Goal: Check status: Check status

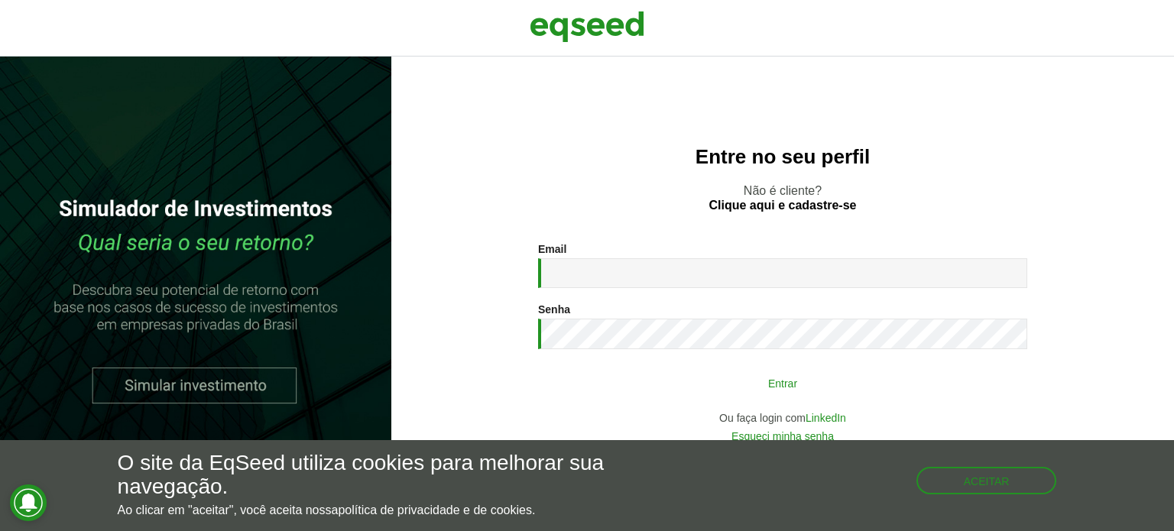
click at [645, 378] on button "Entrar" at bounding box center [783, 383] width 398 height 29
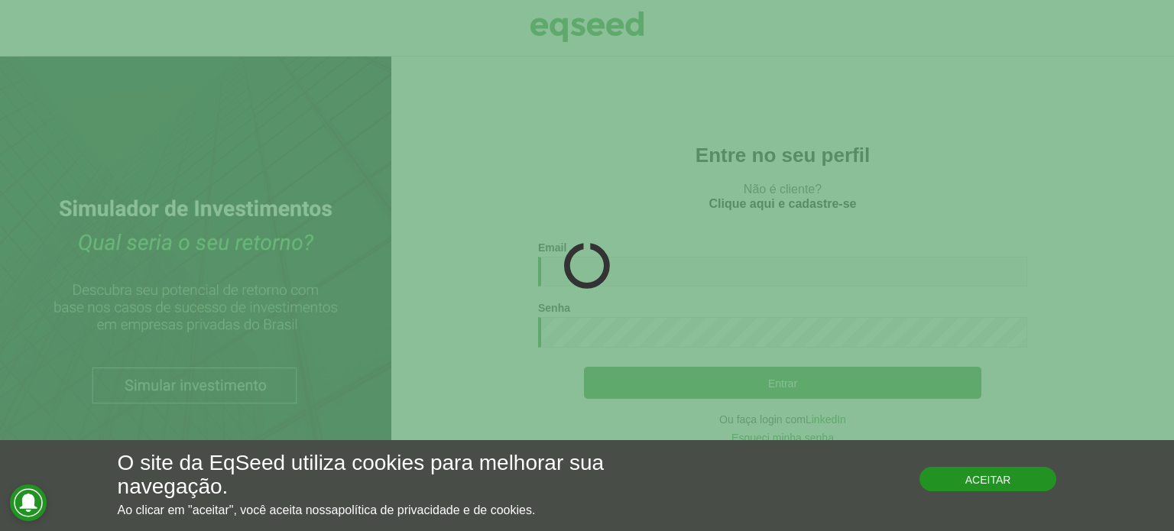
click at [982, 479] on button "Aceitar" at bounding box center [989, 479] width 138 height 24
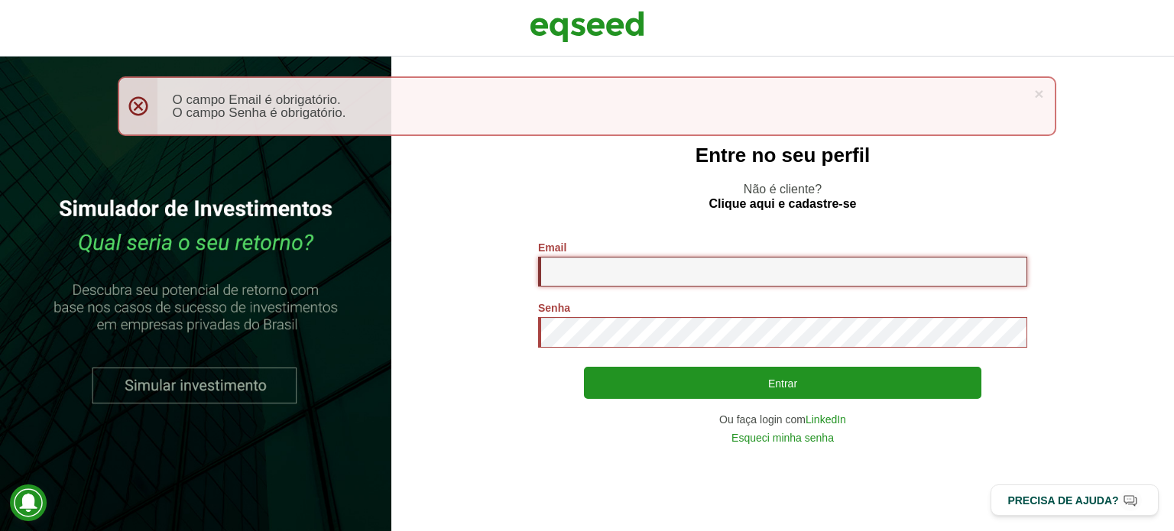
click at [588, 265] on input "Email *" at bounding box center [782, 272] width 489 height 30
type input "**********"
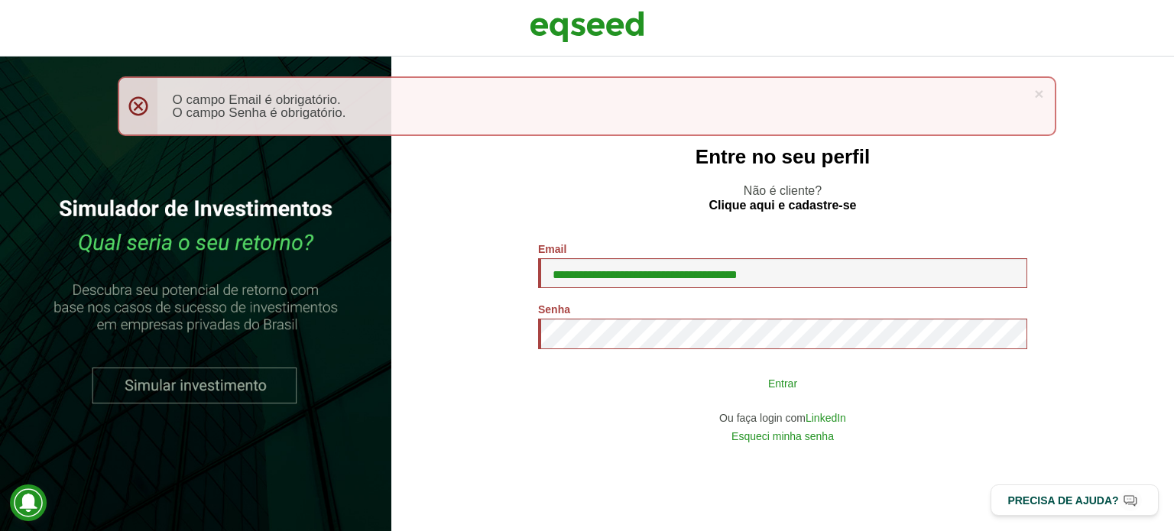
click at [681, 372] on button "Entrar" at bounding box center [783, 383] width 398 height 29
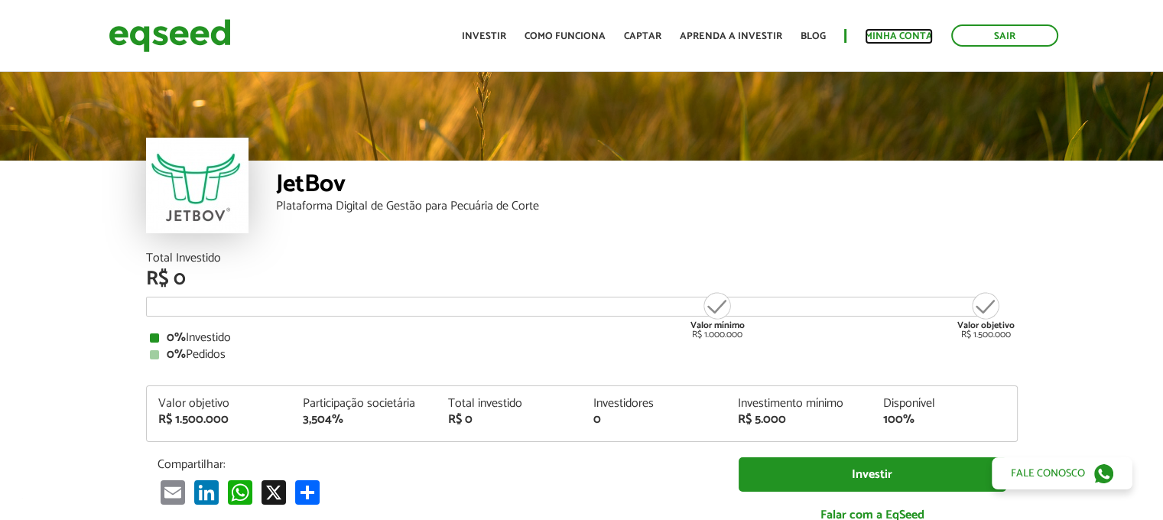
click at [908, 33] on link "Minha conta" at bounding box center [899, 36] width 68 height 10
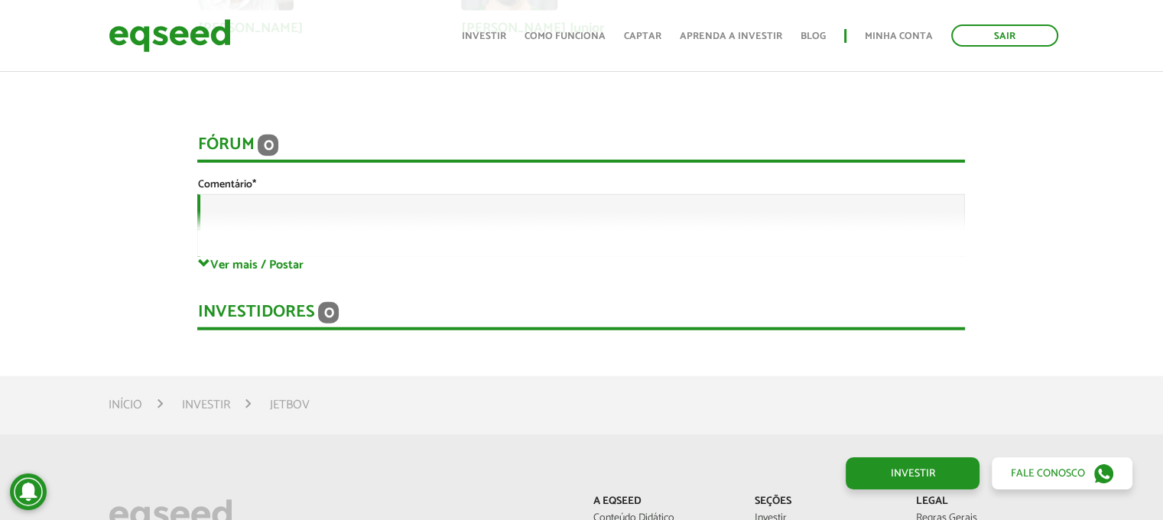
scroll to position [3593, 0]
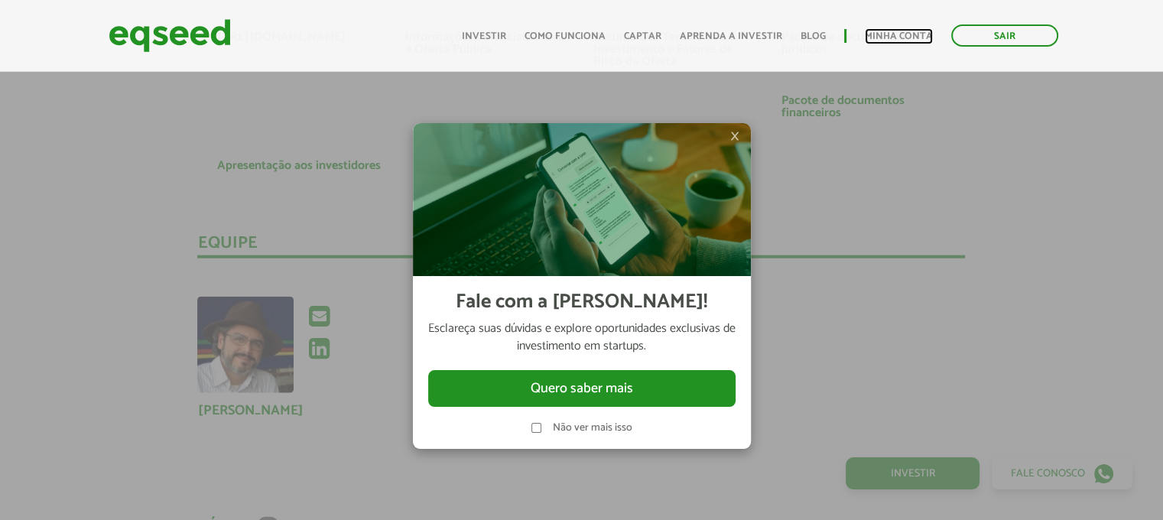
click at [888, 33] on link "Minha conta" at bounding box center [899, 36] width 68 height 10
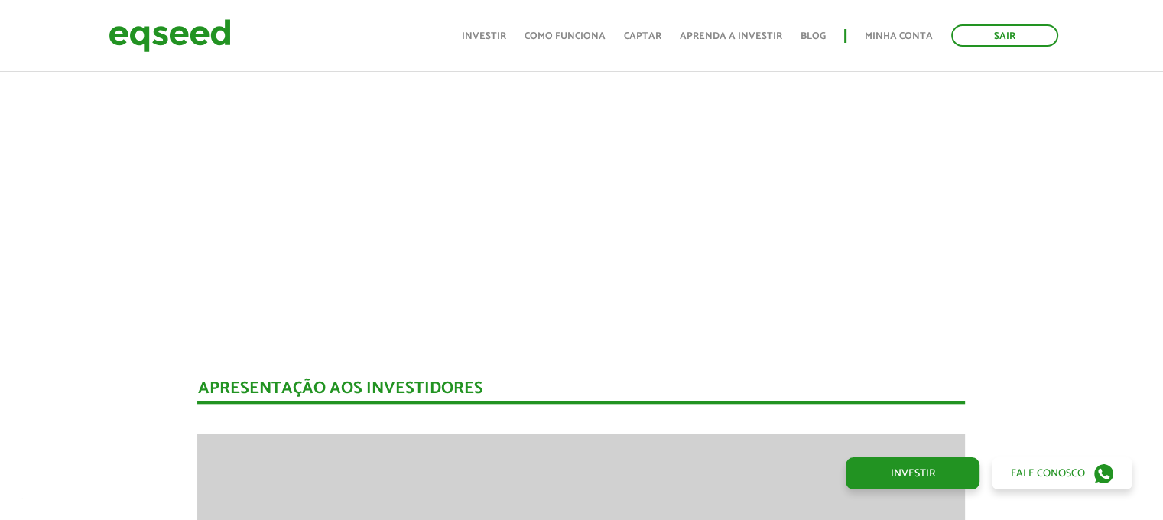
scroll to position [1382, 0]
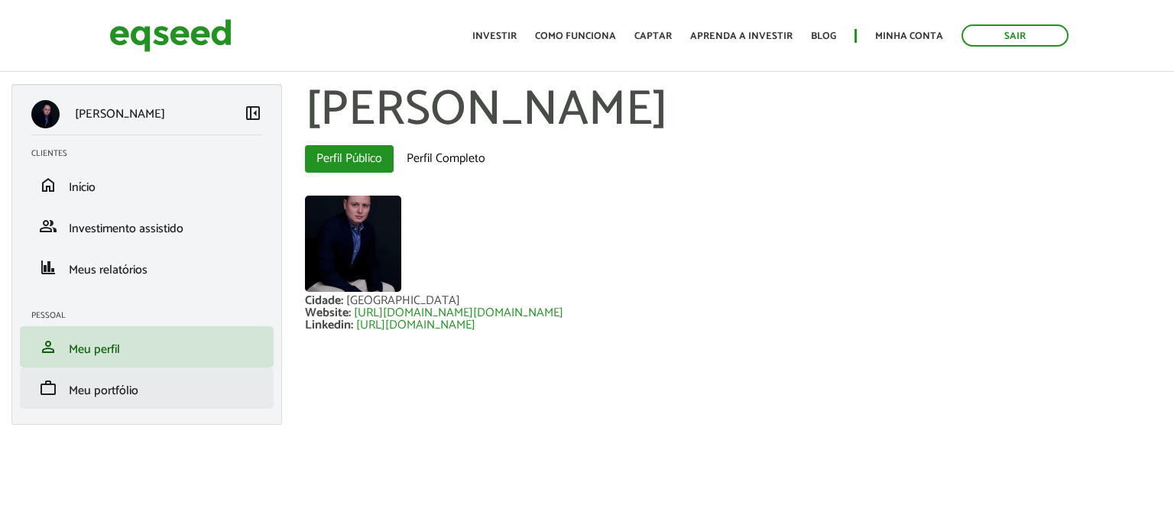
click at [165, 378] on li "work Meu portfólio" at bounding box center [147, 388] width 254 height 41
click at [107, 383] on span "Meu portfólio" at bounding box center [104, 391] width 70 height 21
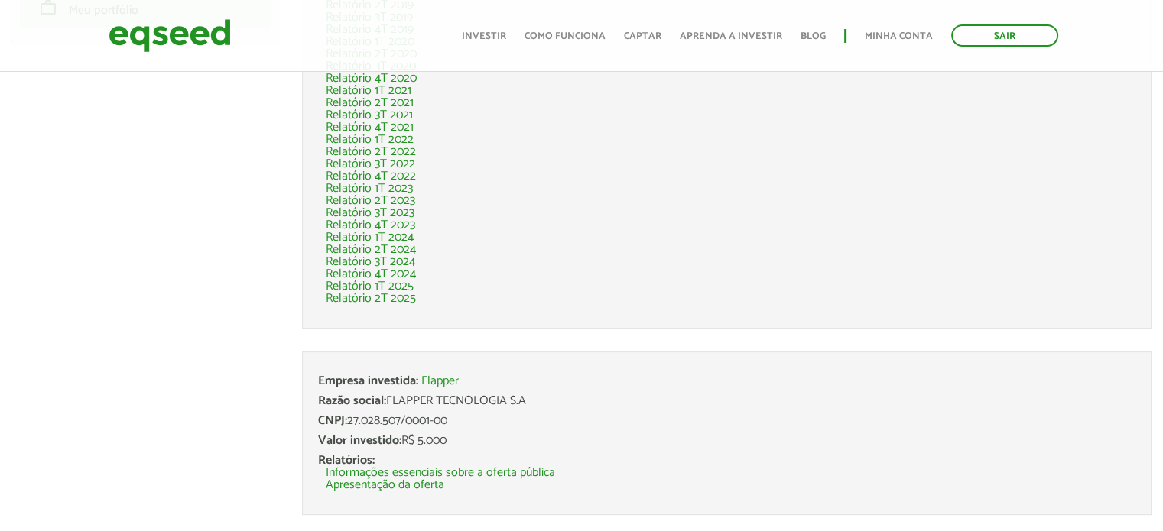
scroll to position [419, 0]
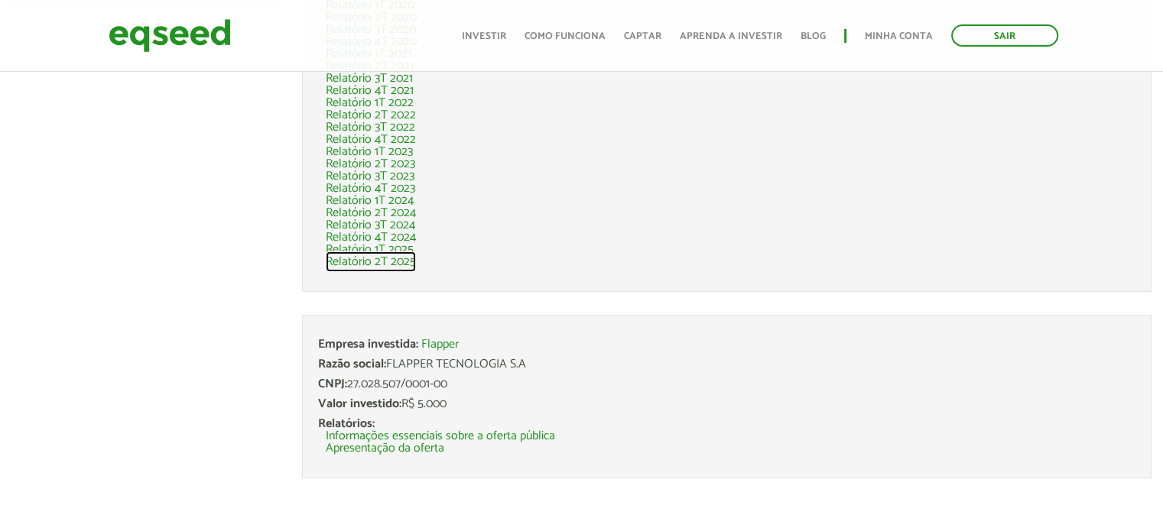
click at [343, 261] on link "Relatório 2T 2025" at bounding box center [371, 262] width 90 height 12
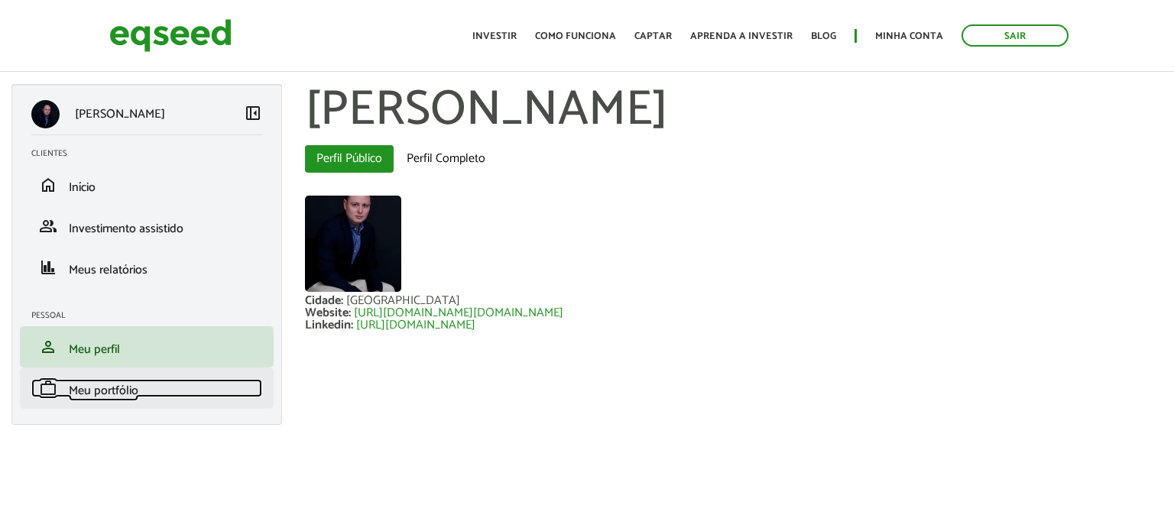
click at [193, 397] on link "work Meu portfólio" at bounding box center [146, 388] width 231 height 18
